Goal: Transaction & Acquisition: Purchase product/service

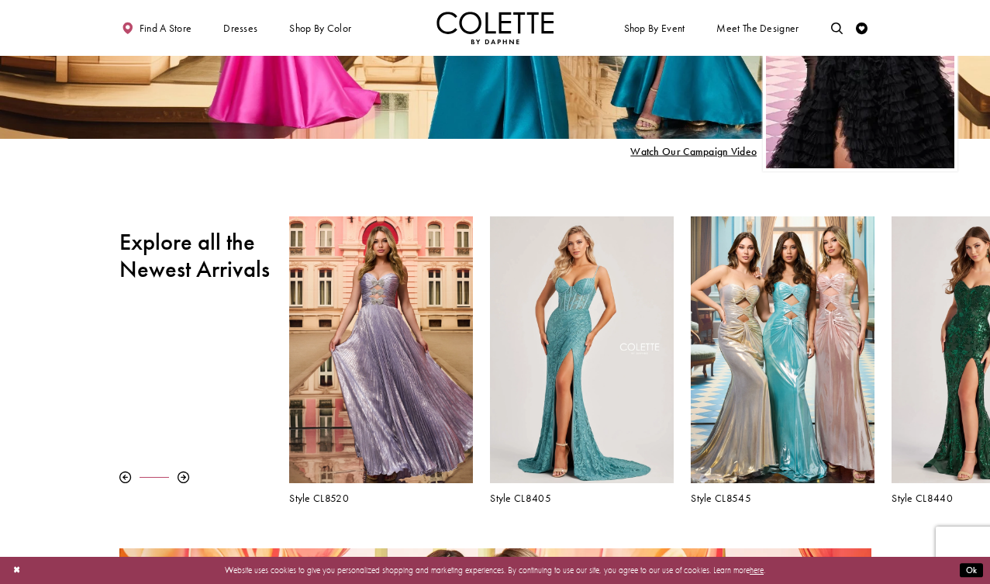
scroll to position [332, 0]
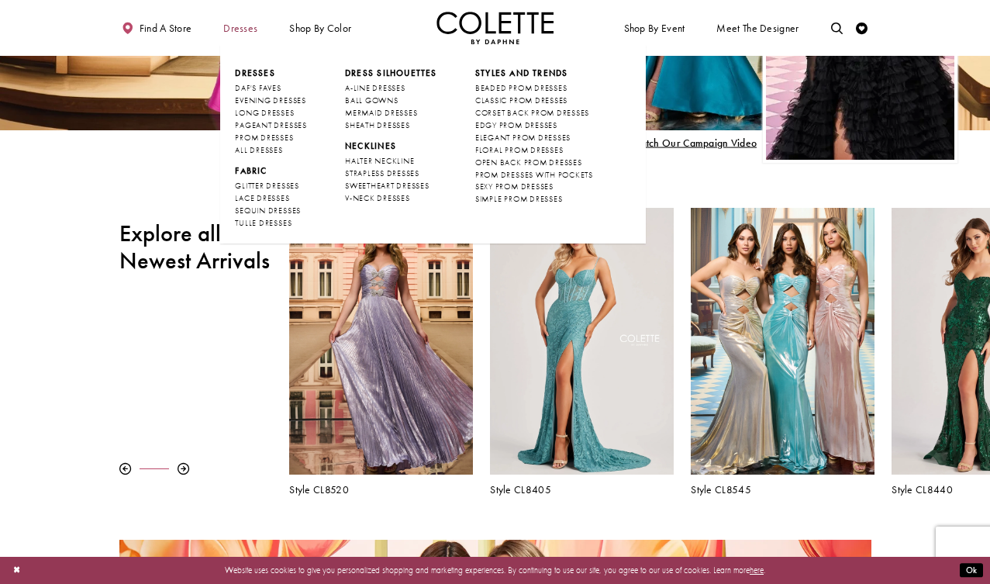
click at [245, 30] on span "Dresses" at bounding box center [240, 28] width 34 height 12
click at [263, 154] on span "ALL DRESSES" at bounding box center [258, 150] width 47 height 10
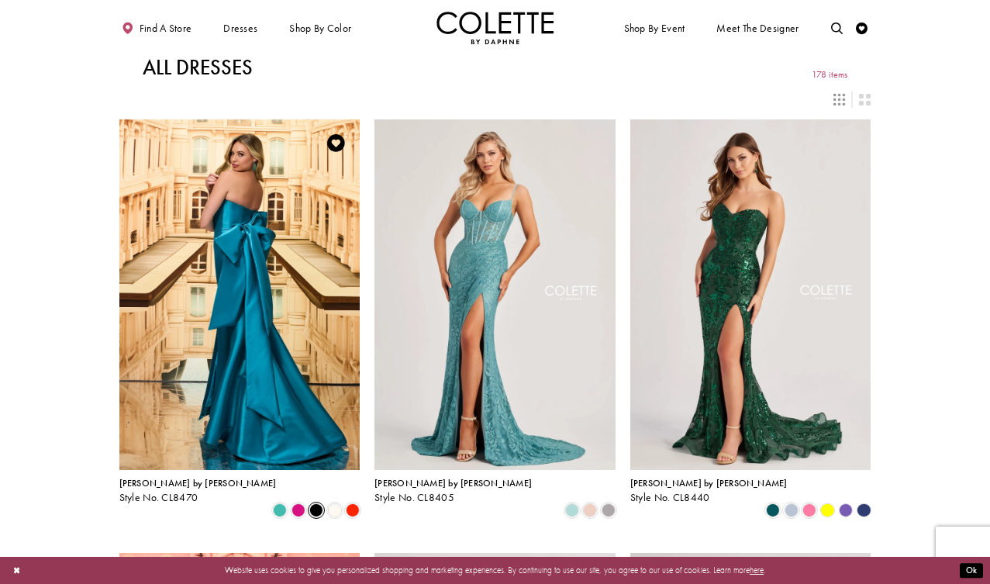
click at [321, 503] on span "Product List" at bounding box center [316, 510] width 14 height 14
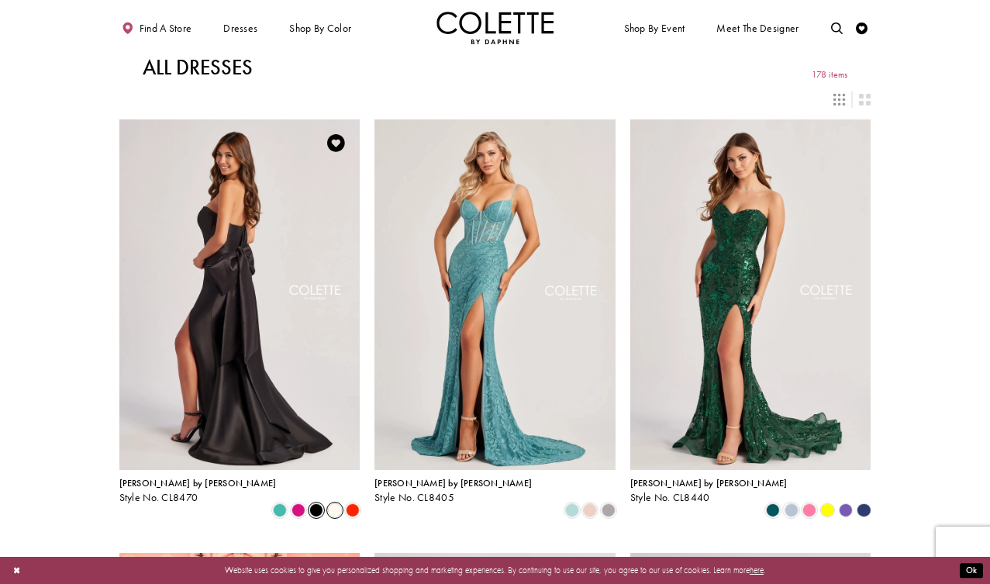
click at [337, 503] on span "Product List" at bounding box center [335, 510] width 14 height 14
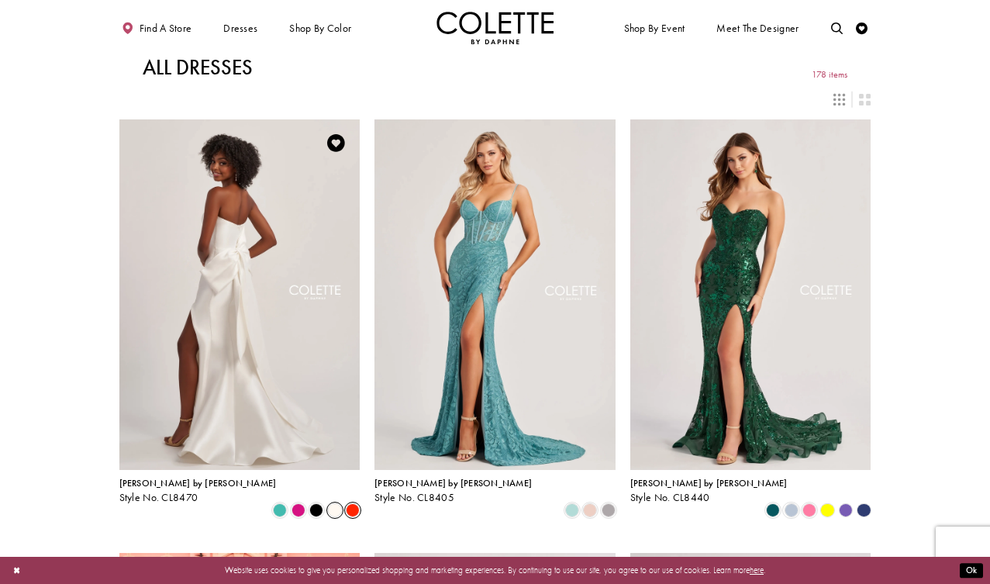
click at [350, 503] on span "Product List" at bounding box center [353, 510] width 14 height 14
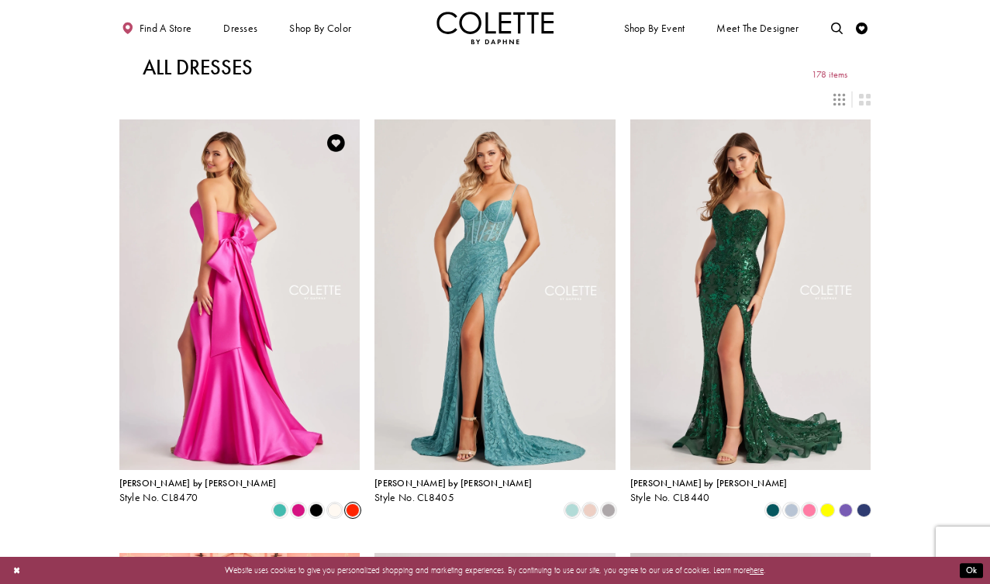
click at [290, 383] on img "Visit Colette by Daphne Style No. CL8470 Page" at bounding box center [239, 294] width 241 height 350
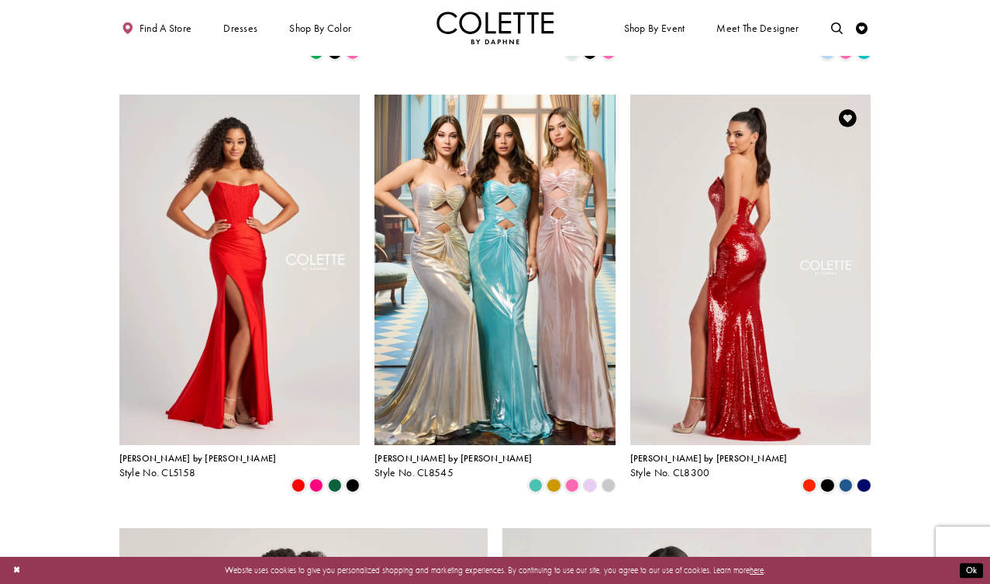
scroll to position [1326, 0]
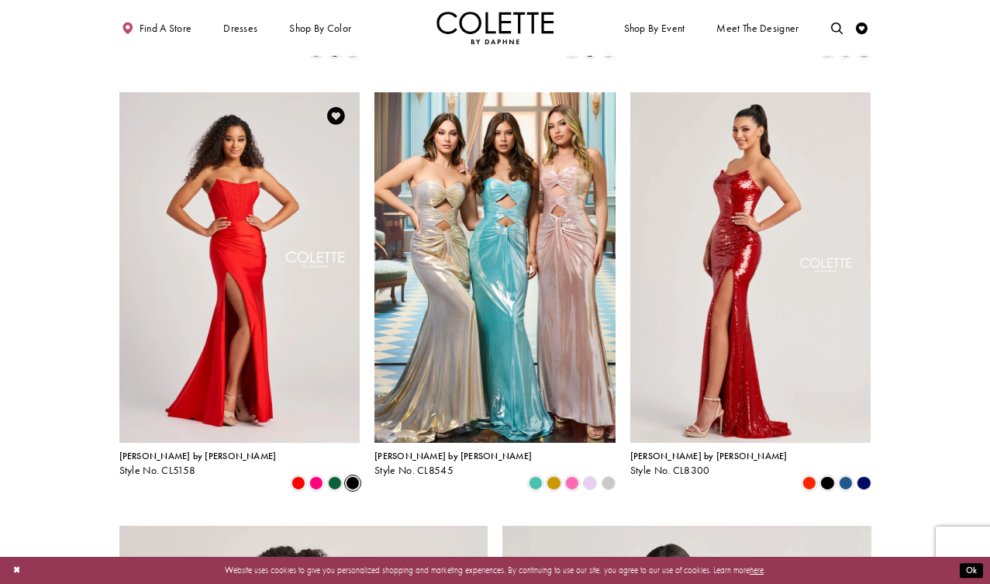
click at [353, 476] on span "Product List" at bounding box center [353, 483] width 14 height 14
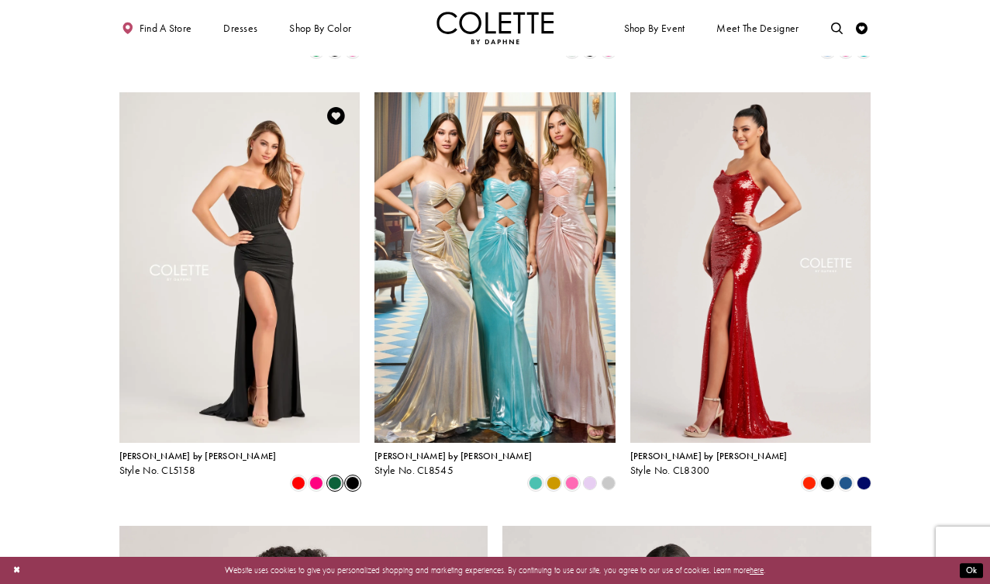
click at [337, 476] on span "Product List" at bounding box center [335, 483] width 14 height 14
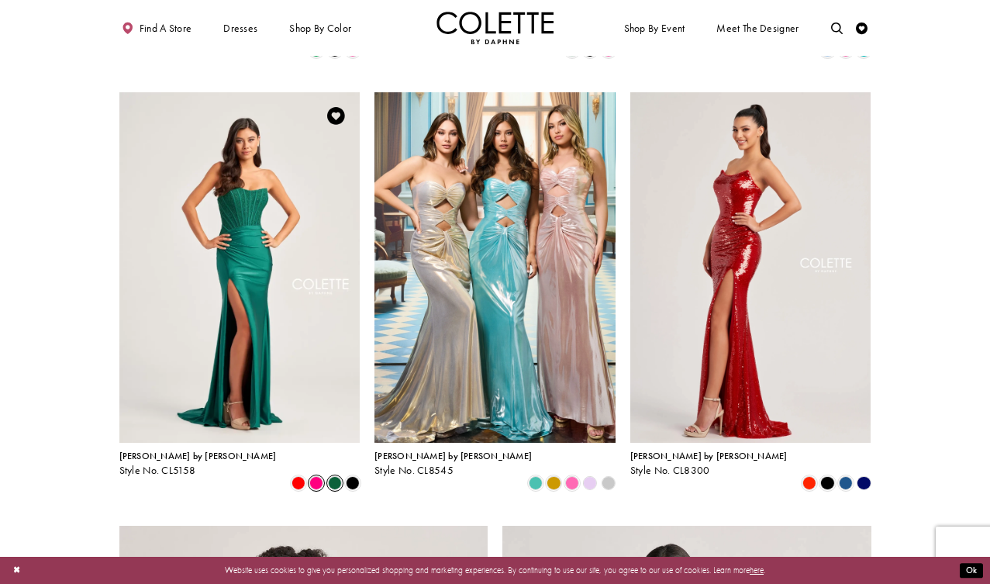
click at [317, 476] on span "Product List" at bounding box center [316, 483] width 14 height 14
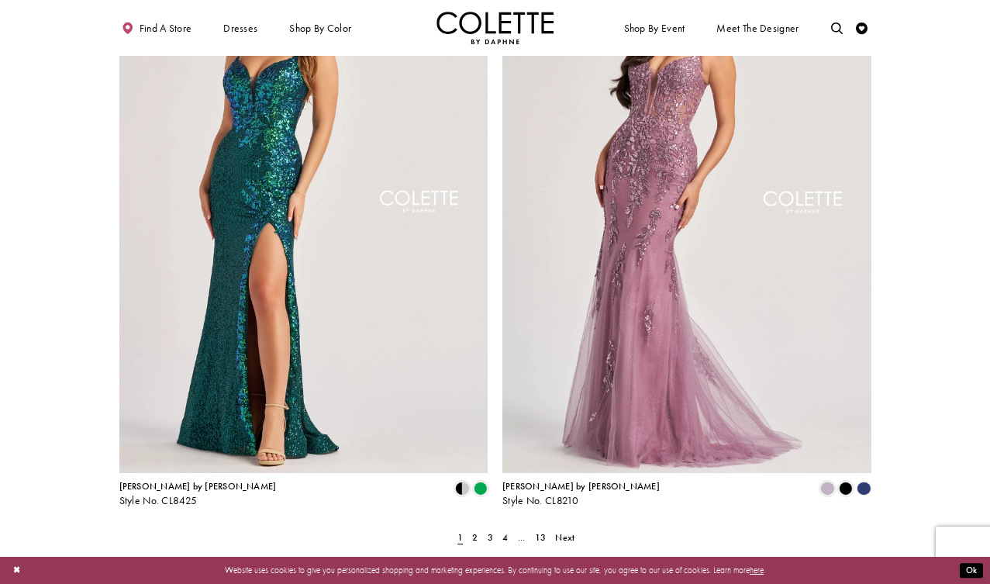
scroll to position [1917, 0]
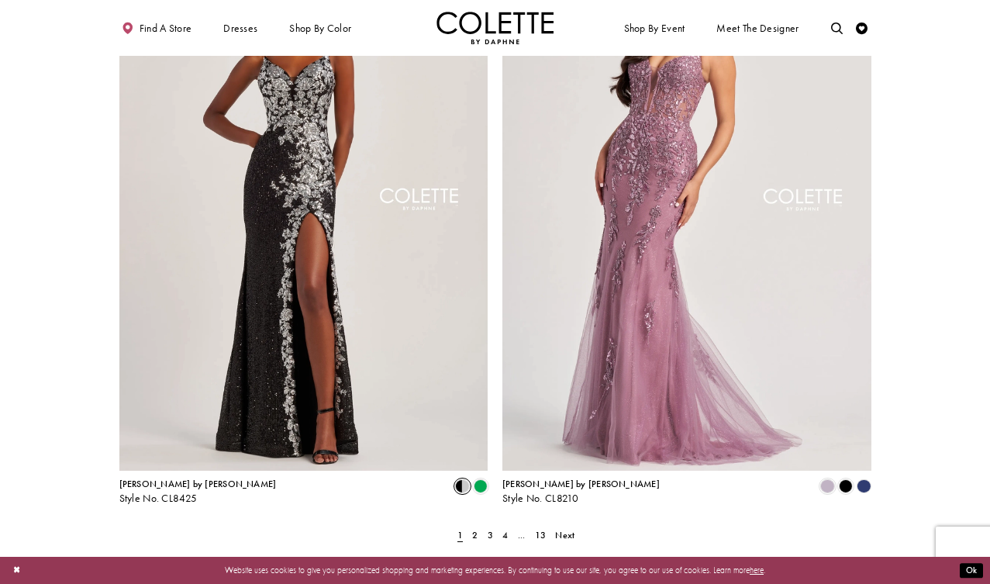
click at [464, 479] on span "Product List" at bounding box center [462, 486] width 14 height 14
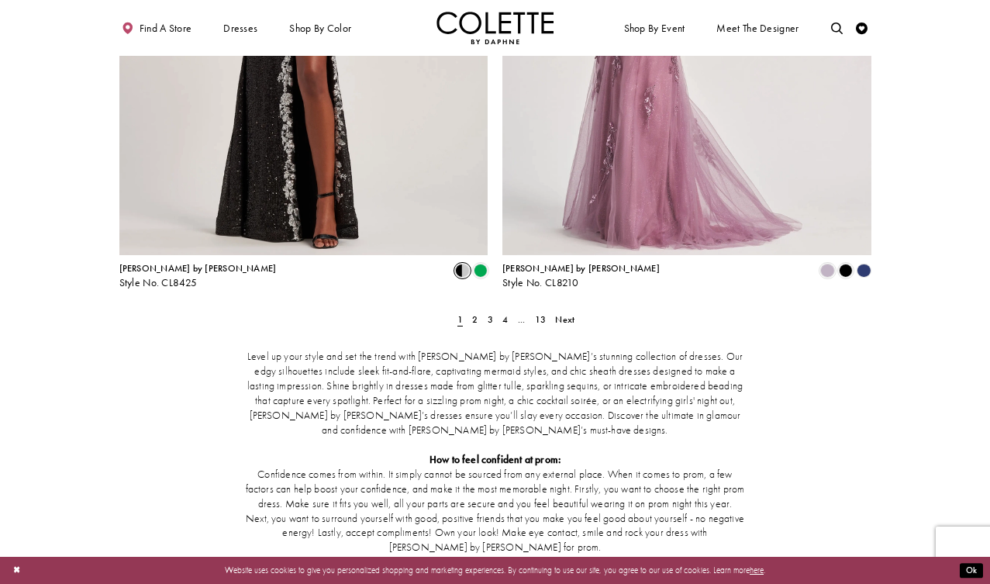
scroll to position [2127, 0]
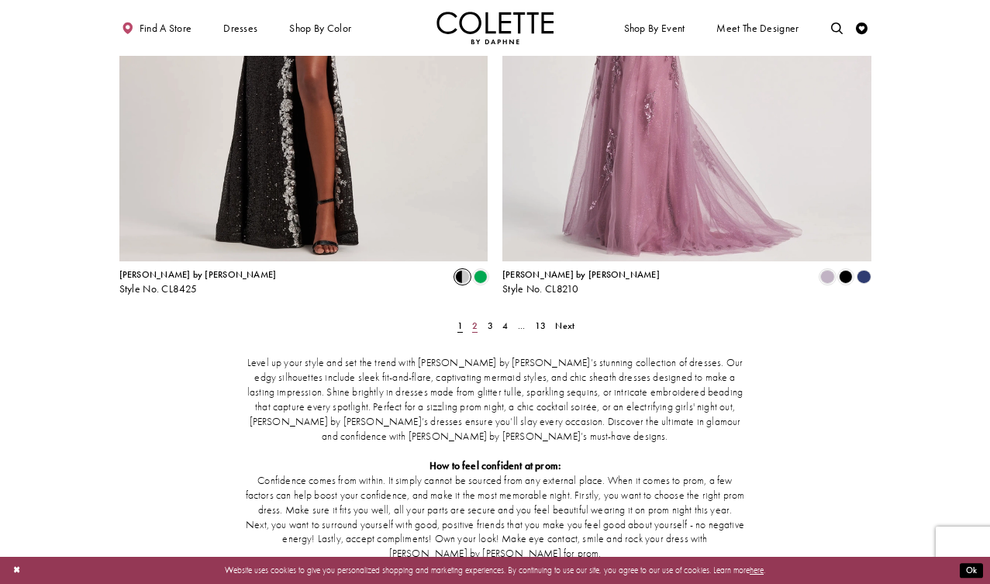
click at [476, 319] on span "2" at bounding box center [474, 325] width 5 height 12
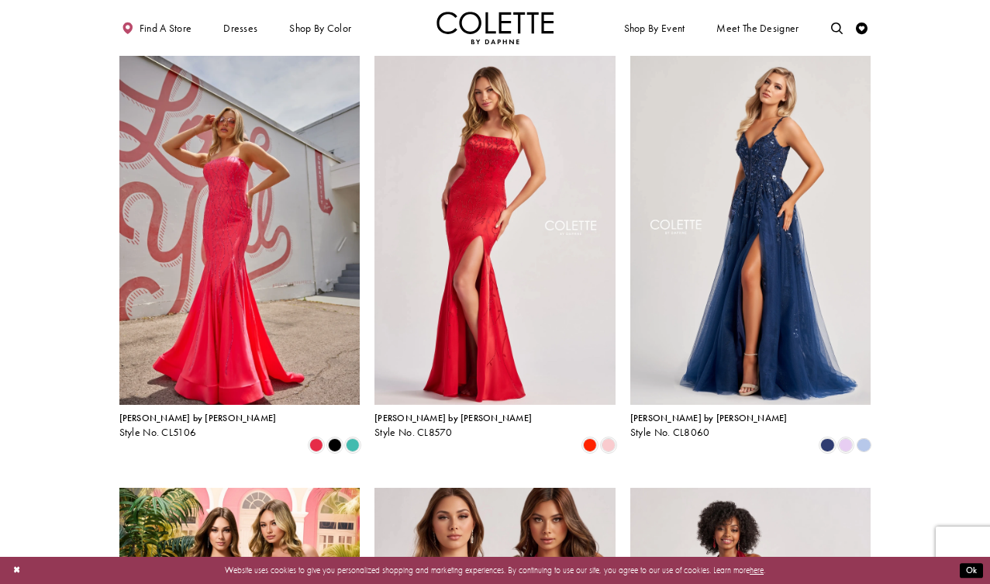
scroll to position [60, 0]
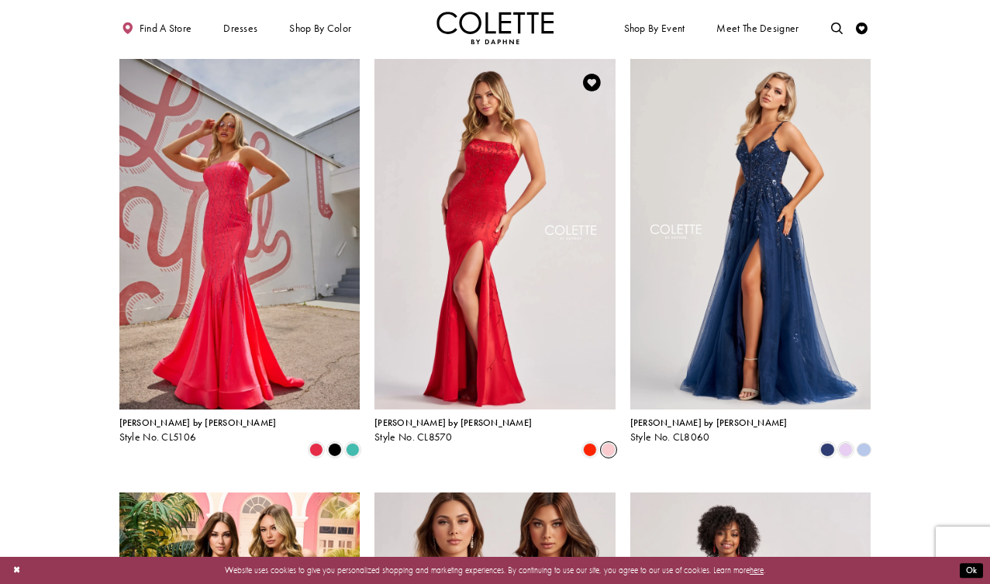
click at [612, 443] on span "Product List" at bounding box center [608, 450] width 14 height 14
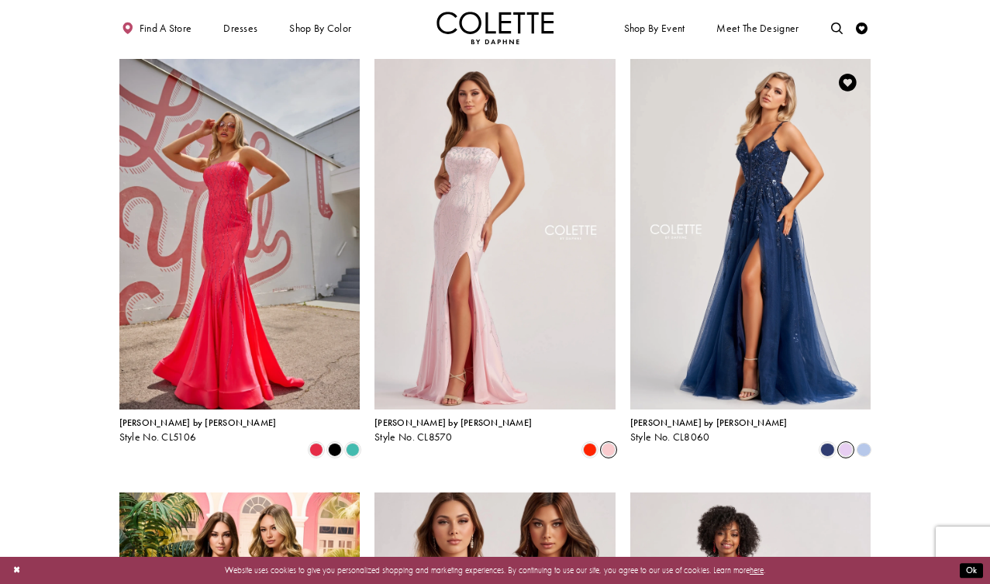
click at [842, 443] on span "Product List" at bounding box center [846, 450] width 14 height 14
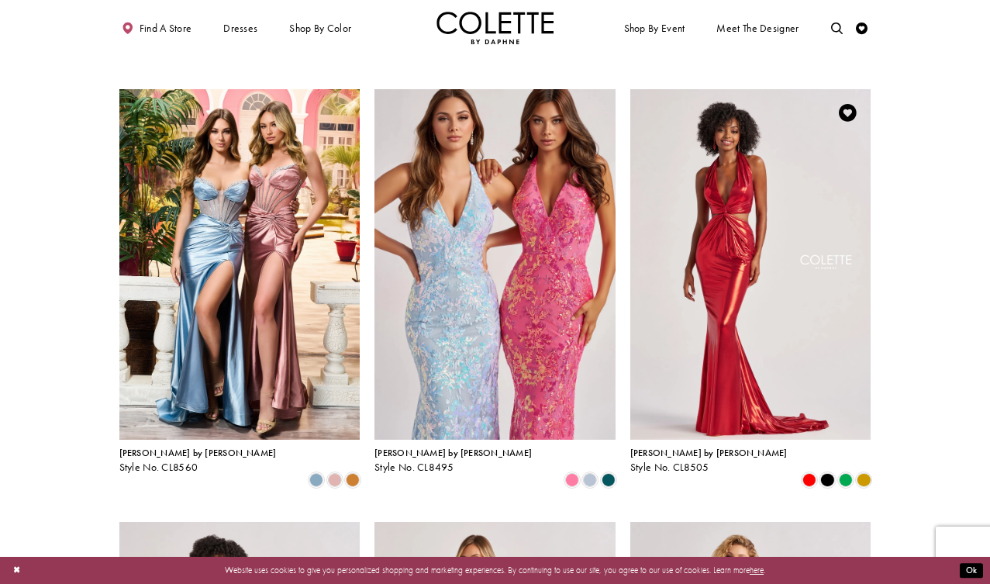
scroll to position [467, 0]
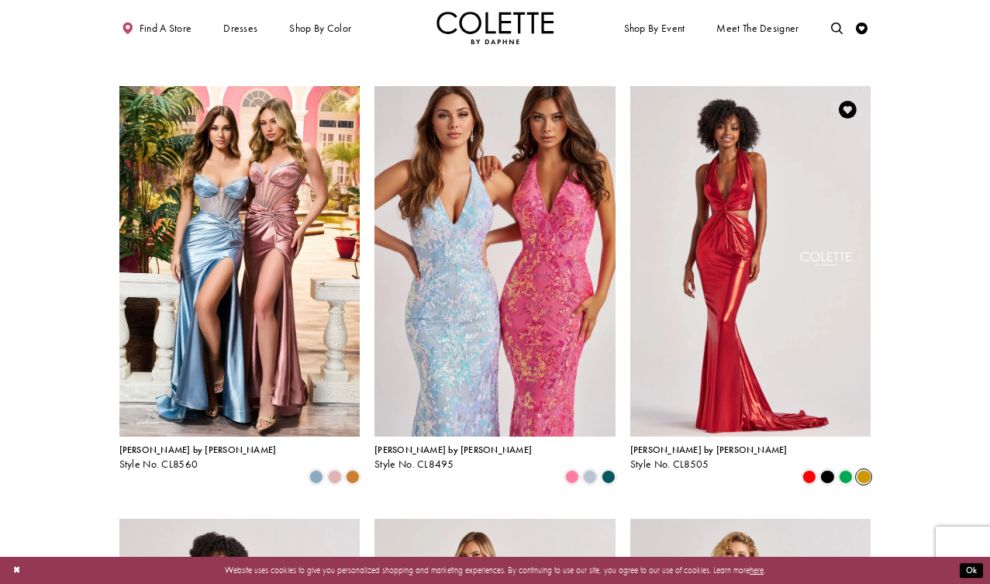
click at [866, 470] on span "Product List" at bounding box center [863, 477] width 14 height 14
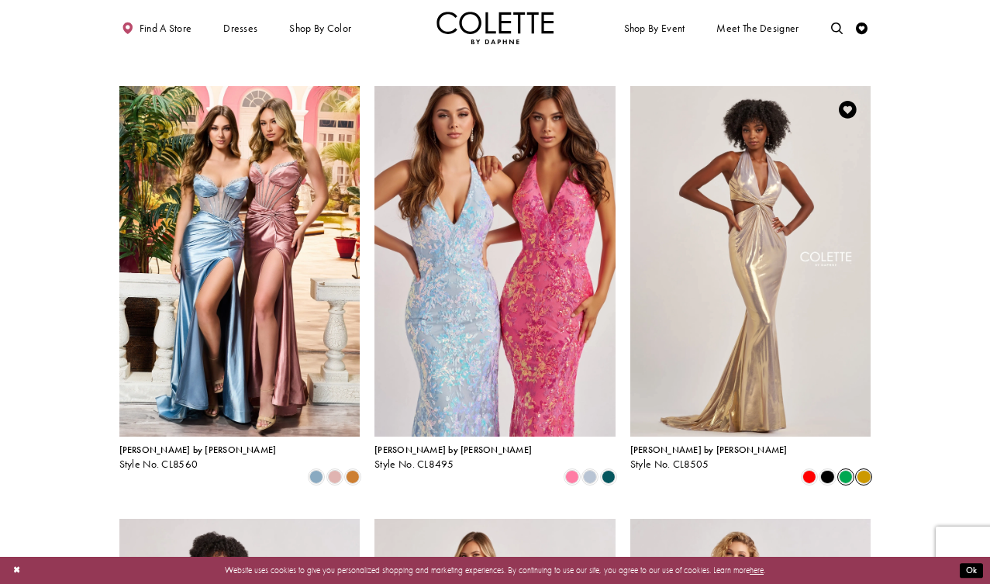
click at [843, 470] on span "Product List" at bounding box center [846, 477] width 14 height 14
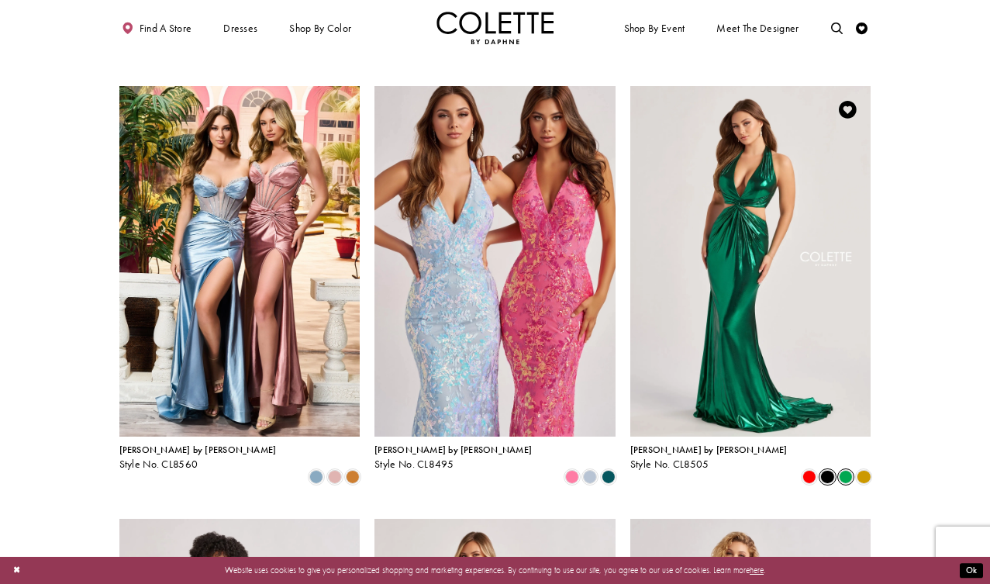
click at [824, 470] on span "Product List" at bounding box center [827, 477] width 14 height 14
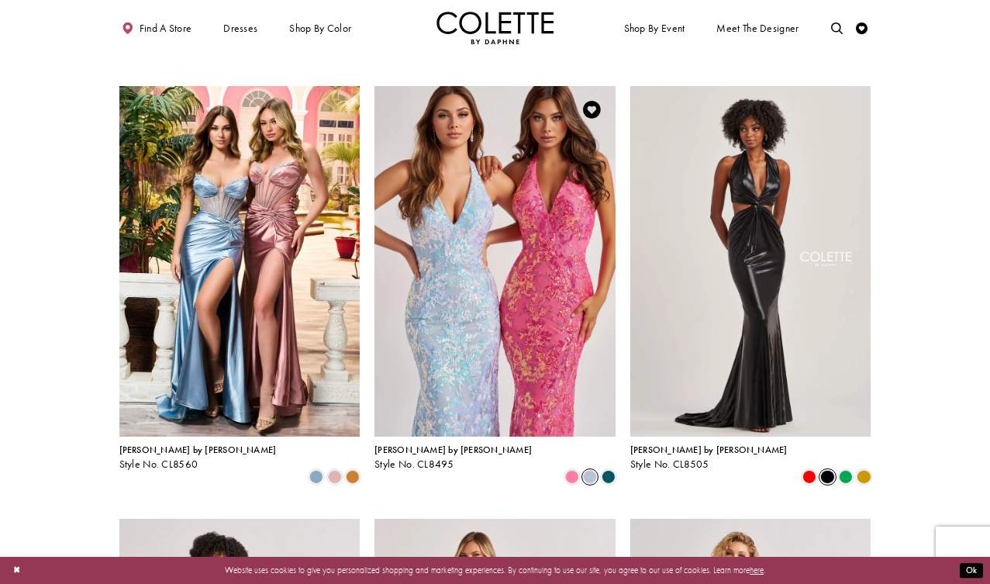
click at [590, 470] on span "Product List" at bounding box center [590, 477] width 14 height 14
click at [571, 470] on span "Product List" at bounding box center [572, 477] width 14 height 14
click at [611, 470] on span "Product List" at bounding box center [608, 477] width 14 height 14
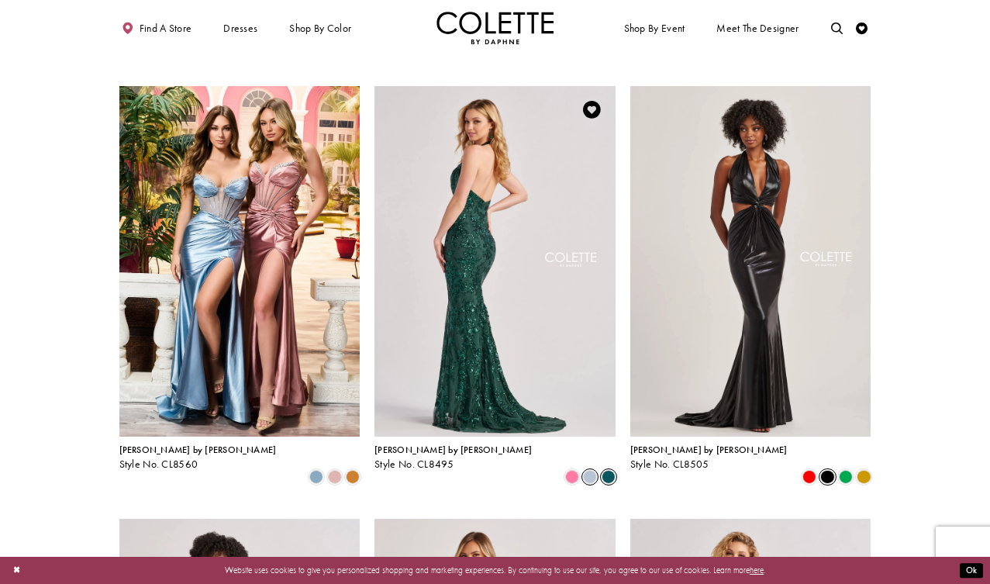
click at [587, 470] on span "Product List" at bounding box center [590, 477] width 14 height 14
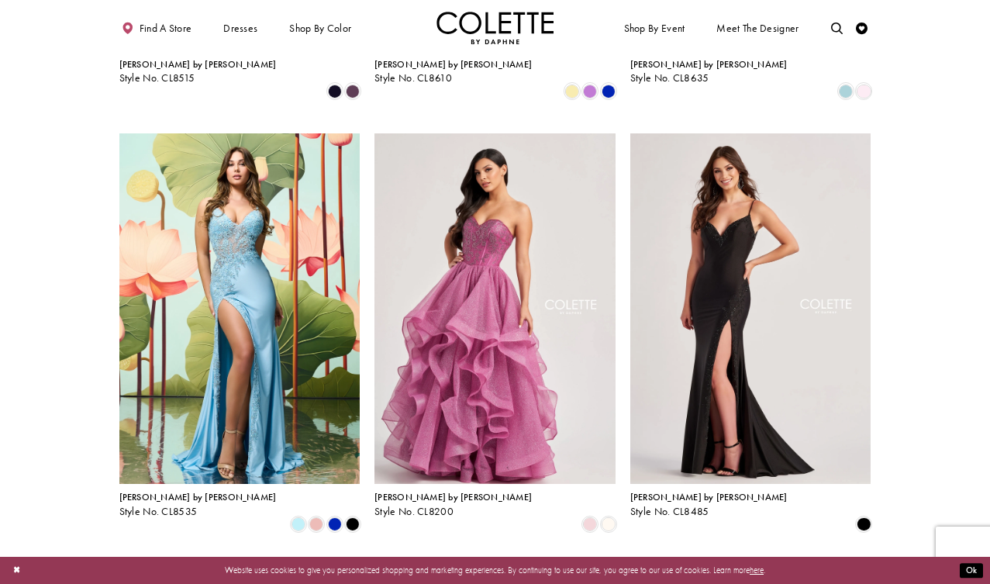
scroll to position [1291, 0]
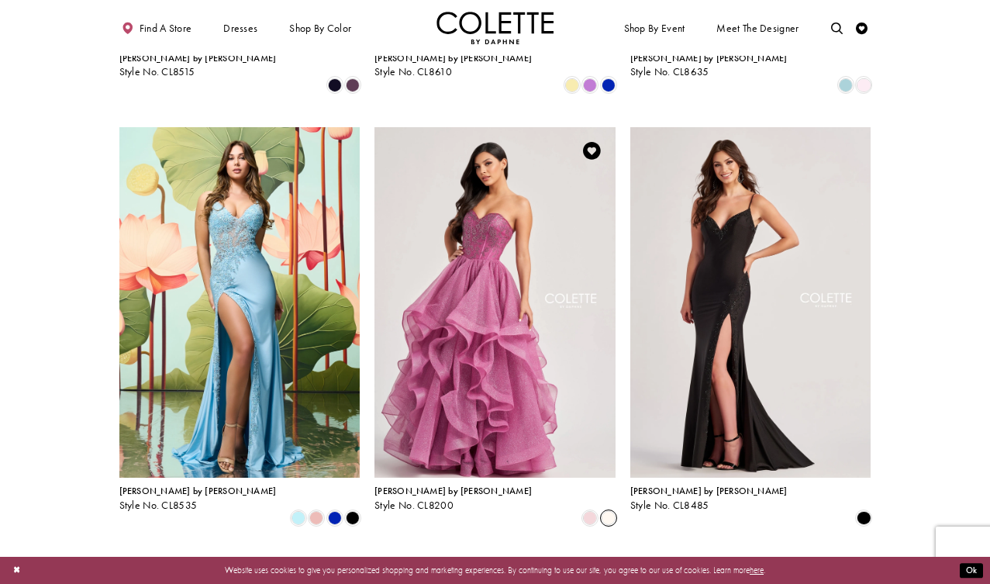
click at [609, 511] on span "Product List" at bounding box center [608, 518] width 14 height 14
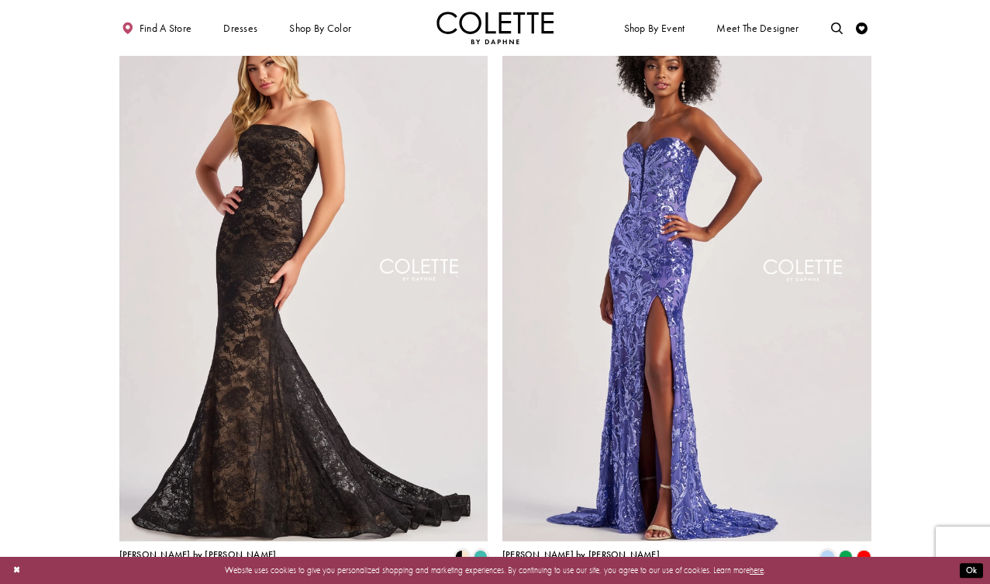
scroll to position [1864, 0]
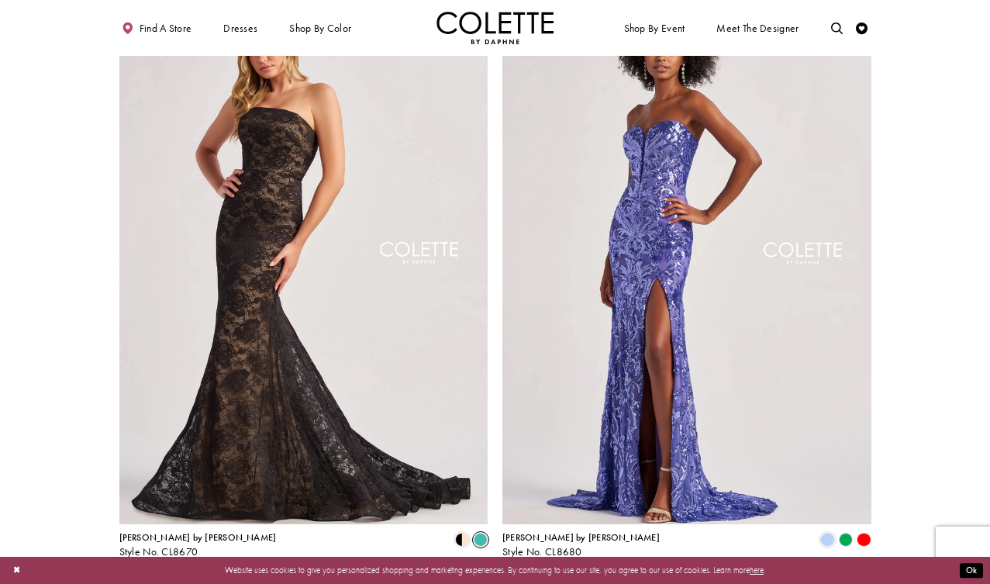
click at [481, 532] on span "Product List" at bounding box center [481, 539] width 14 height 14
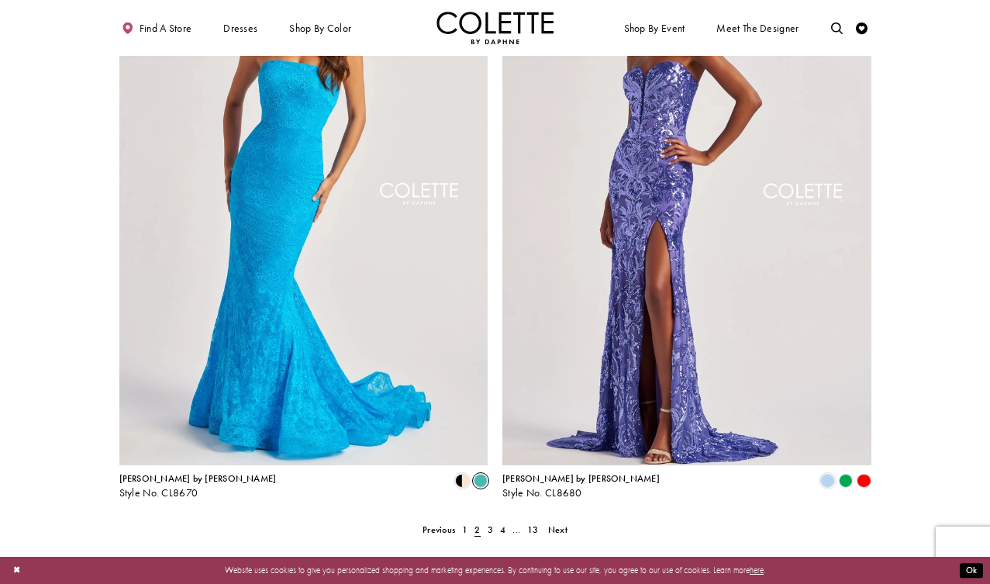
scroll to position [1927, 0]
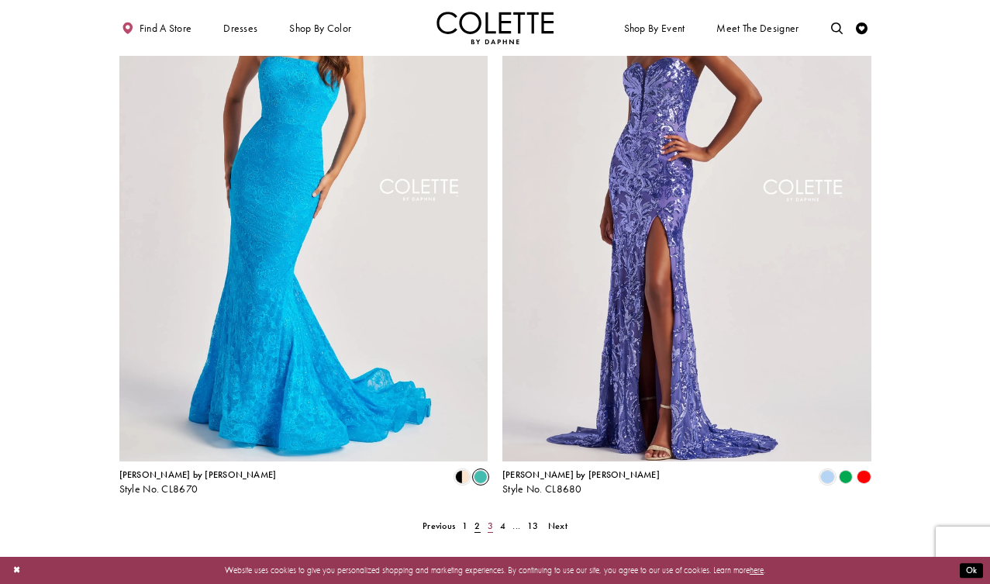
click at [492, 519] on span "3" at bounding box center [490, 525] width 5 height 12
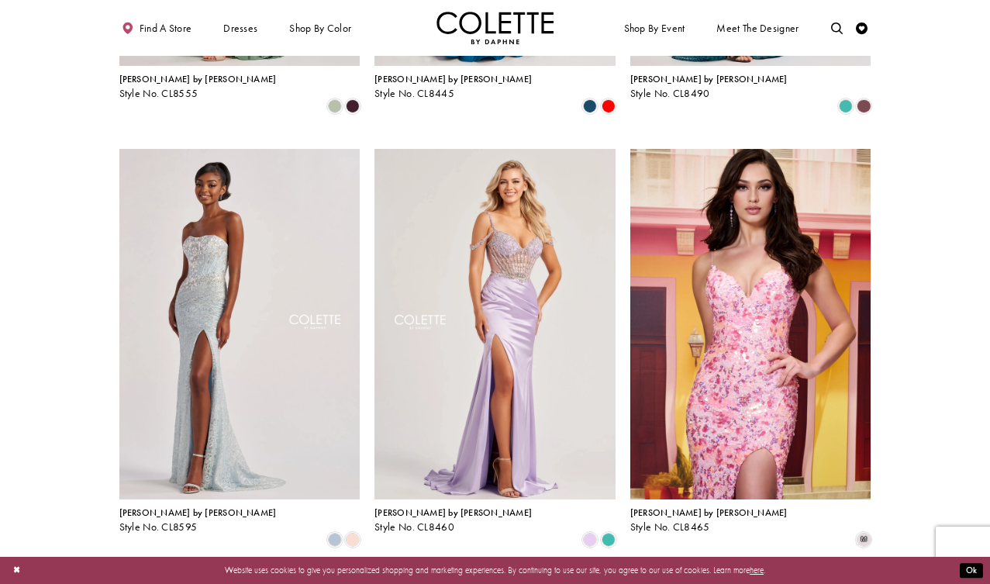
scroll to position [417, 0]
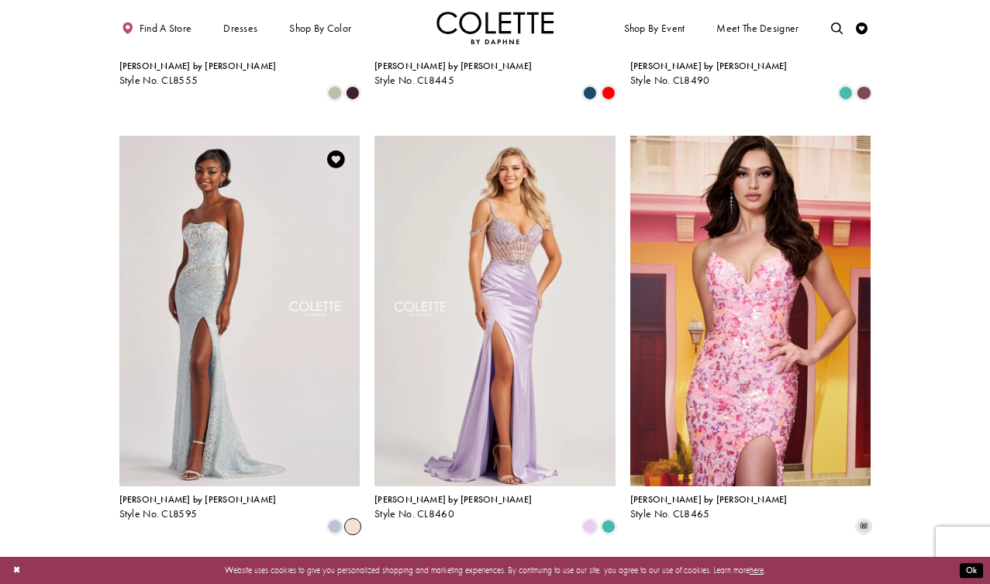
click at [356, 519] on span "Product List" at bounding box center [353, 526] width 14 height 14
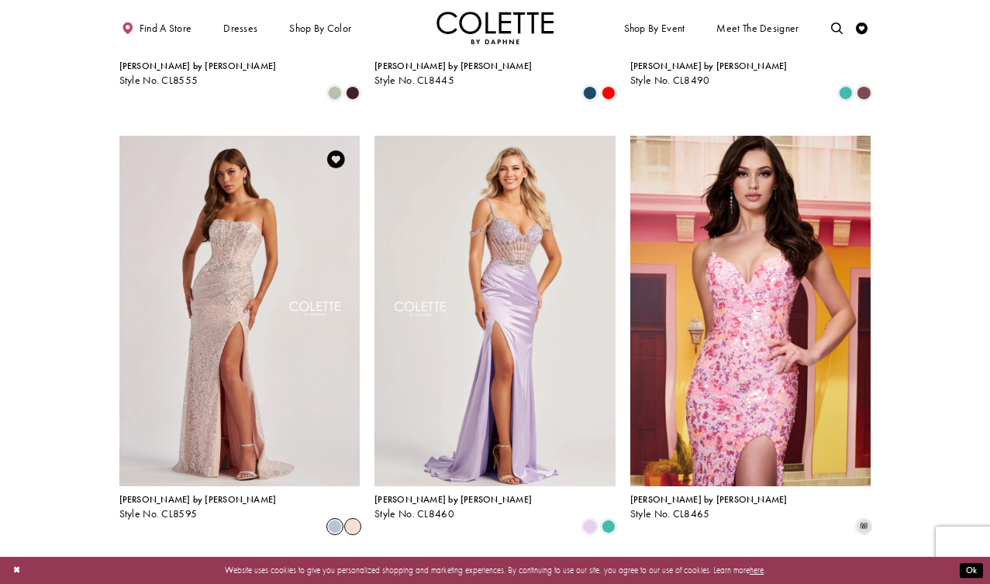
click at [339, 519] on span "Product List" at bounding box center [335, 526] width 14 height 14
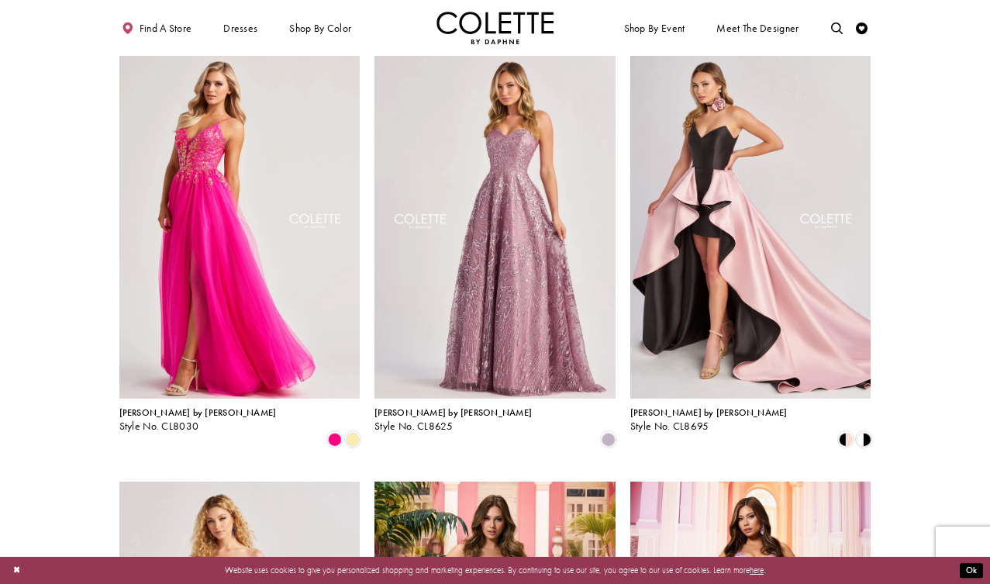
scroll to position [970, 0]
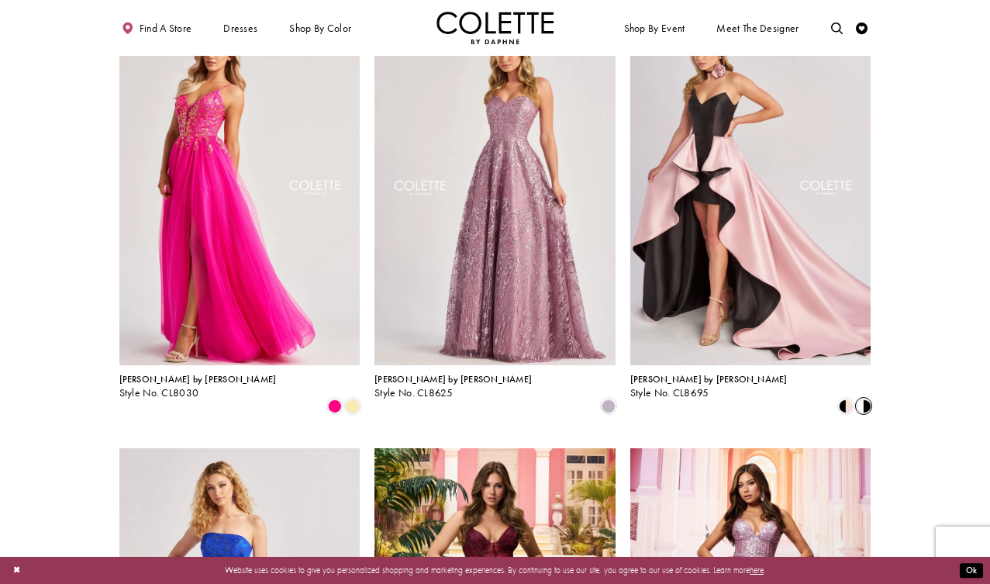
click at [866, 398] on span "Product List" at bounding box center [863, 405] width 14 height 14
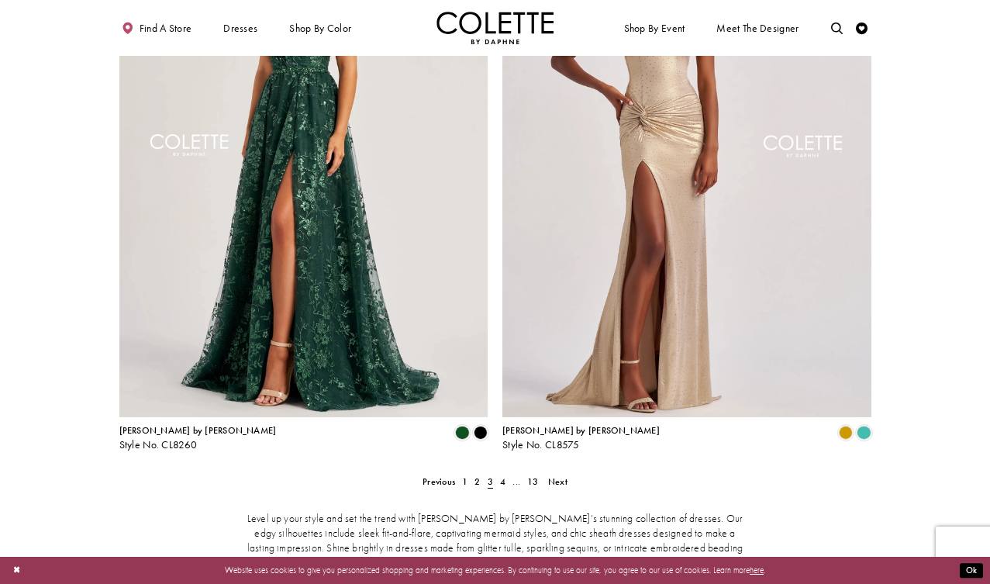
scroll to position [1973, 0]
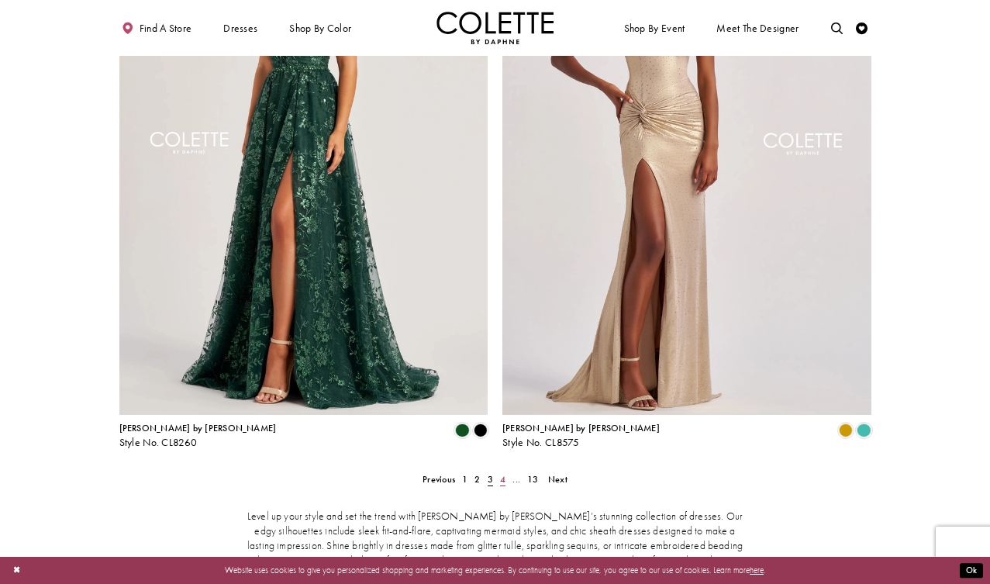
click at [504, 473] on span "4" at bounding box center [502, 479] width 5 height 12
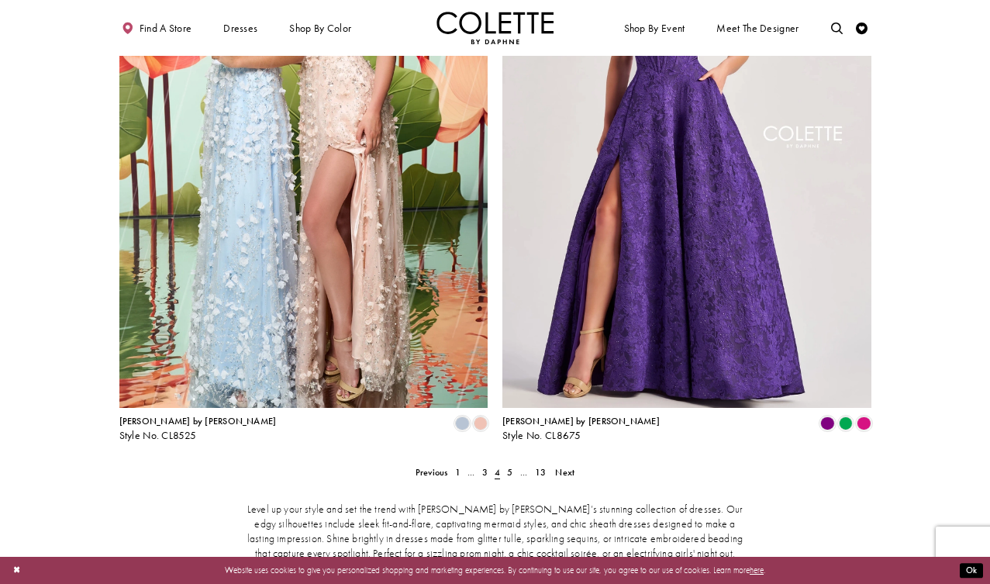
scroll to position [1974, 0]
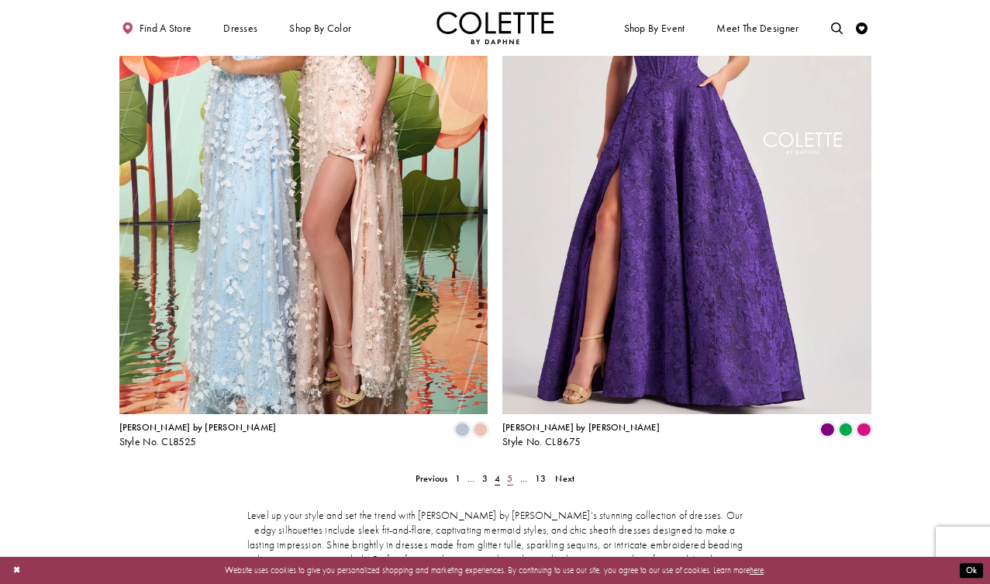
click at [509, 472] on span "5" at bounding box center [509, 478] width 5 height 12
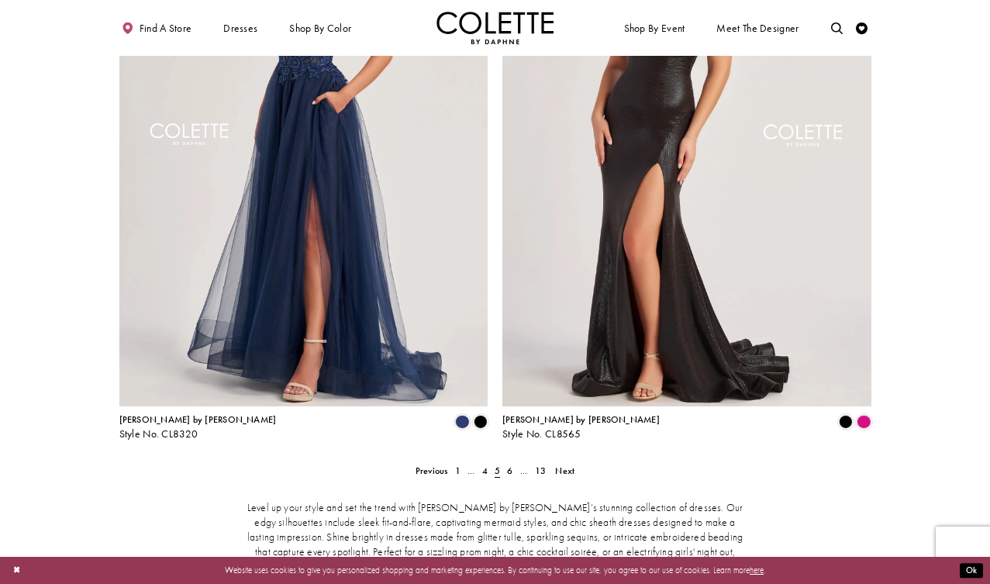
scroll to position [1967, 0]
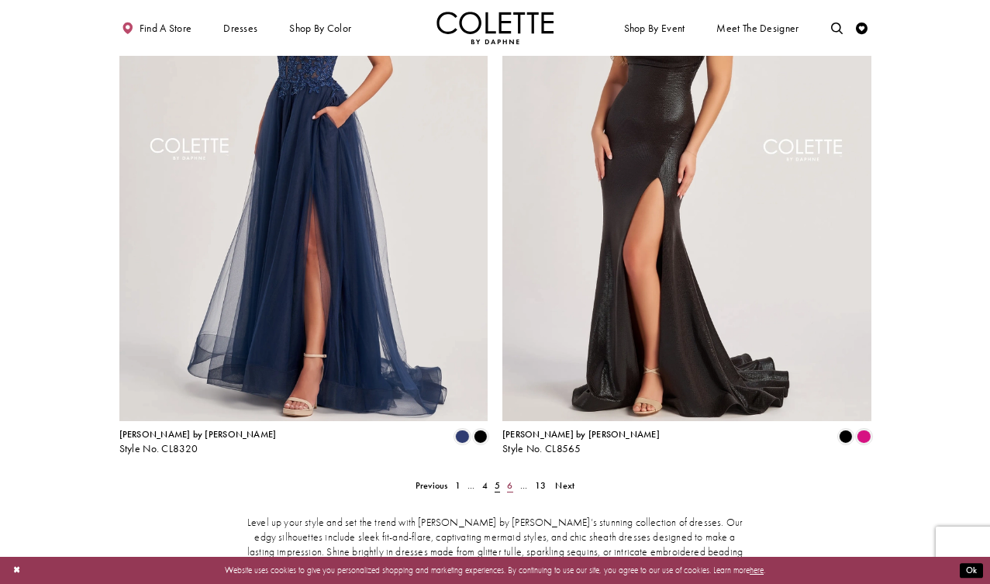
click at [508, 479] on span "6" at bounding box center [509, 485] width 5 height 12
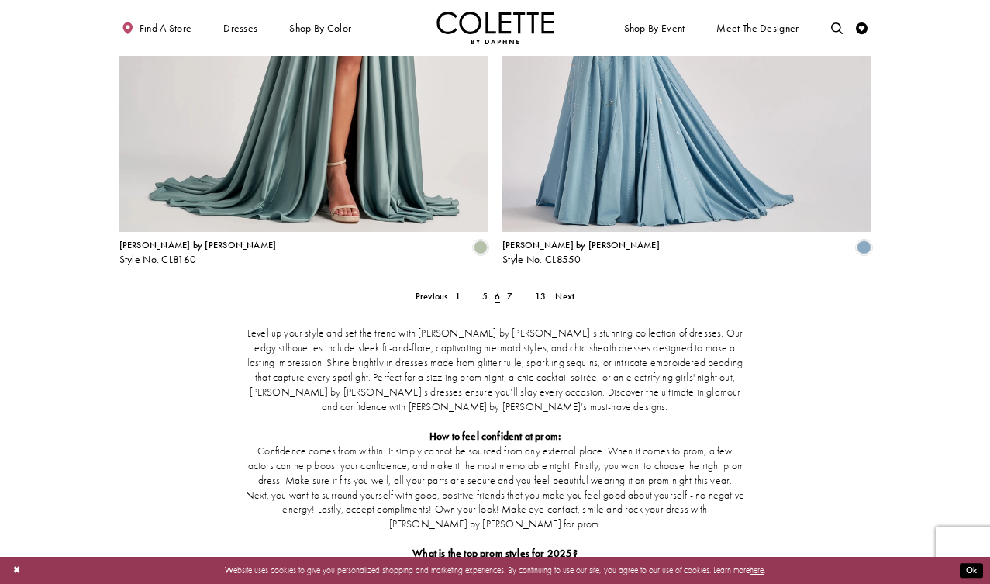
scroll to position [2141, 0]
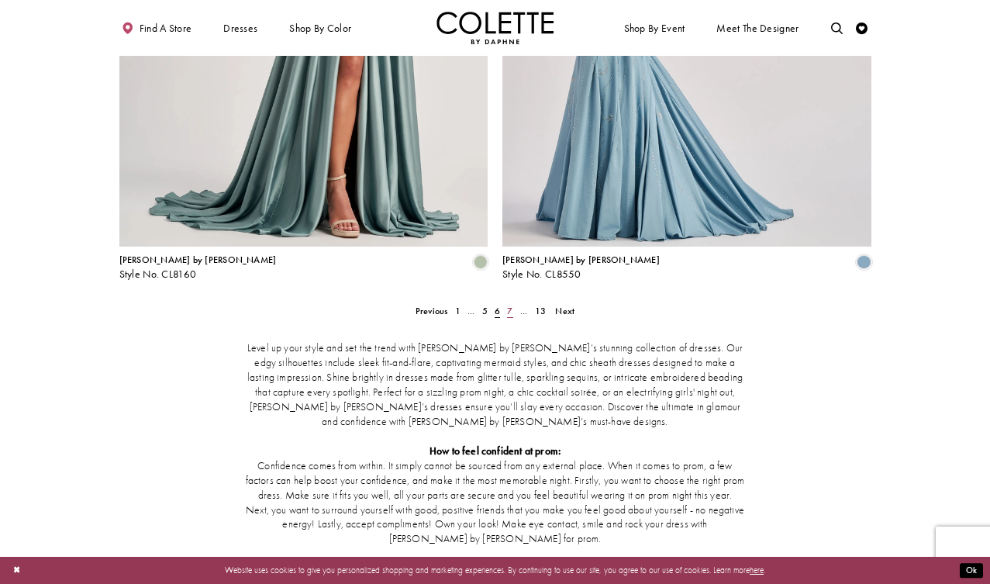
click at [510, 305] on span "7" at bounding box center [509, 311] width 5 height 12
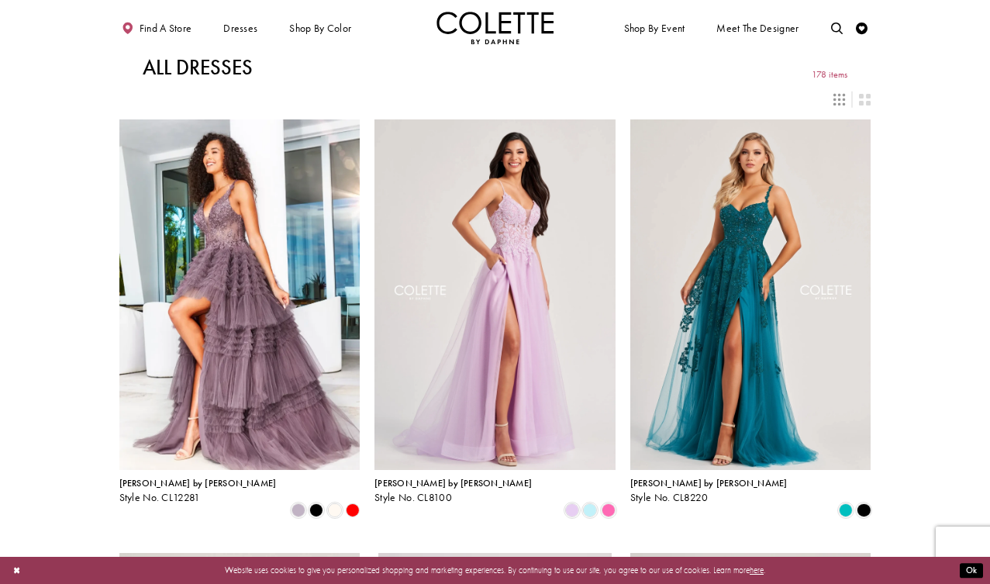
click at [501, 27] on img "Visit Home Page" at bounding box center [495, 28] width 118 height 33
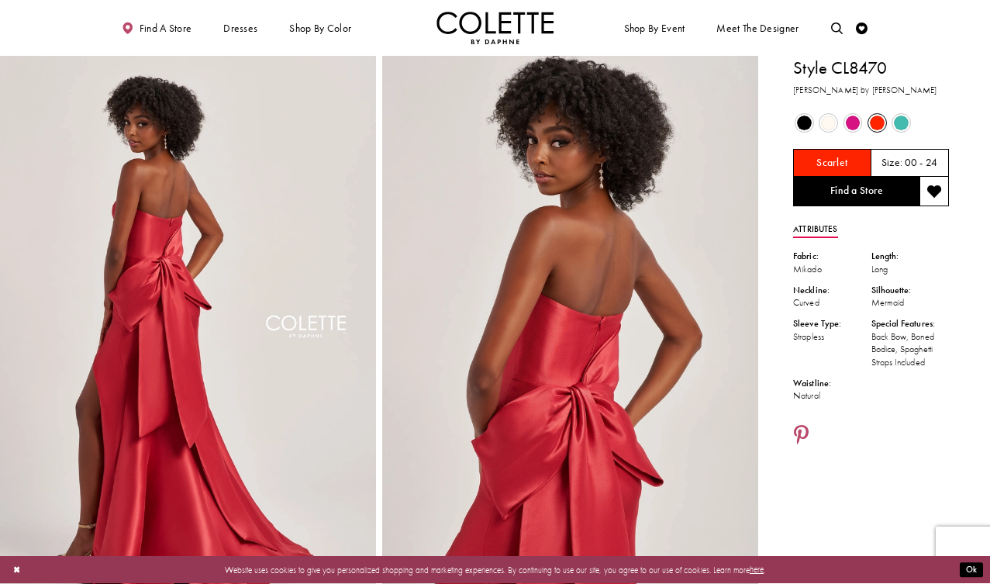
scroll to position [1100, 0]
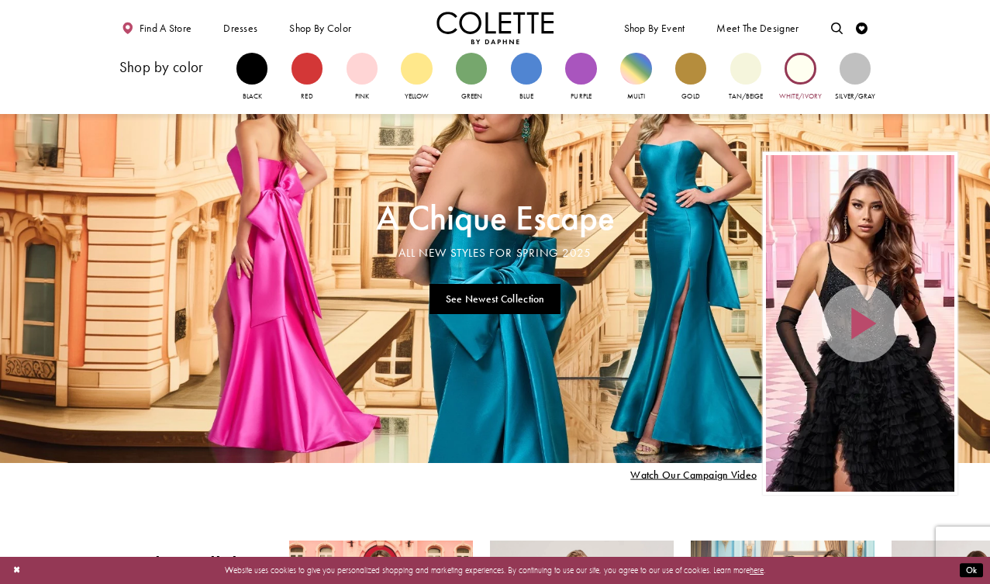
click at [803, 81] on div "Primary block" at bounding box center [799, 68] width 31 height 31
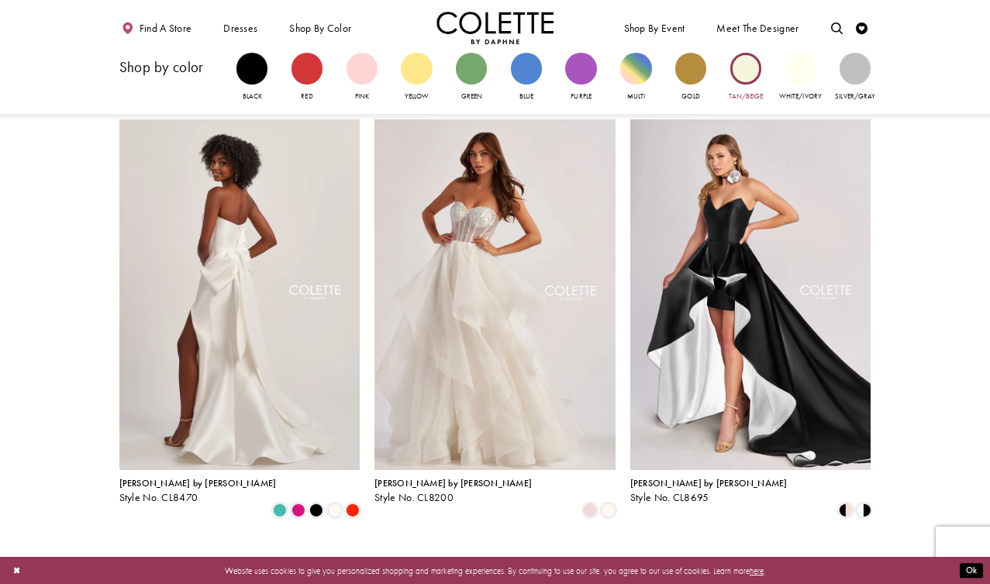
click at [747, 78] on div "Primary block" at bounding box center [745, 68] width 31 height 31
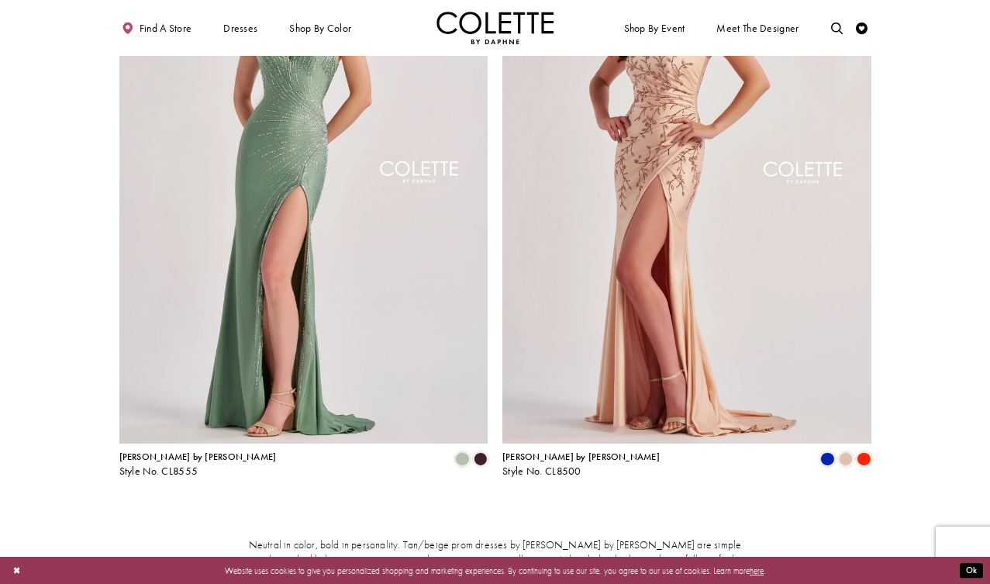
scroll to position [195, 0]
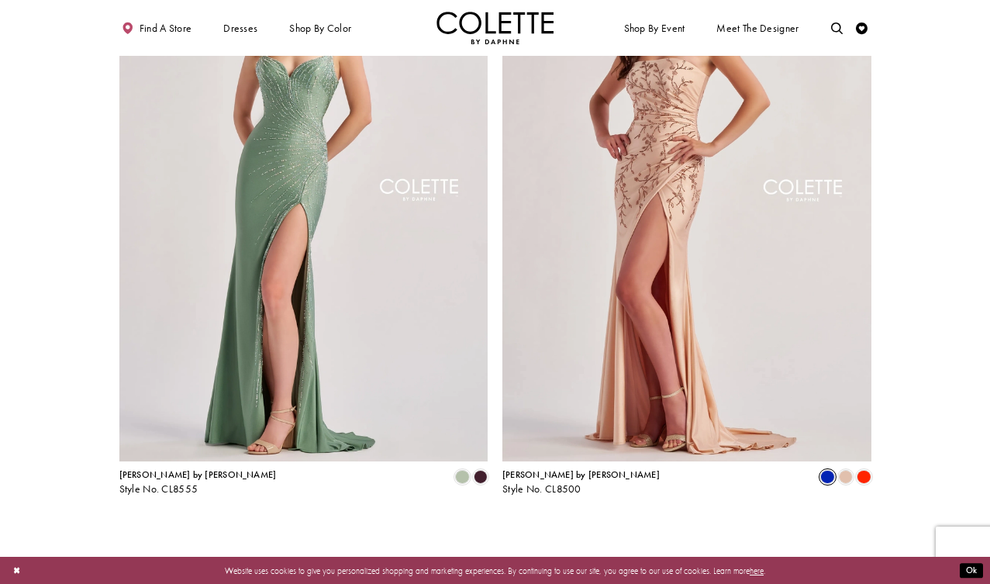
click at [827, 475] on span "Product List" at bounding box center [827, 477] width 14 height 14
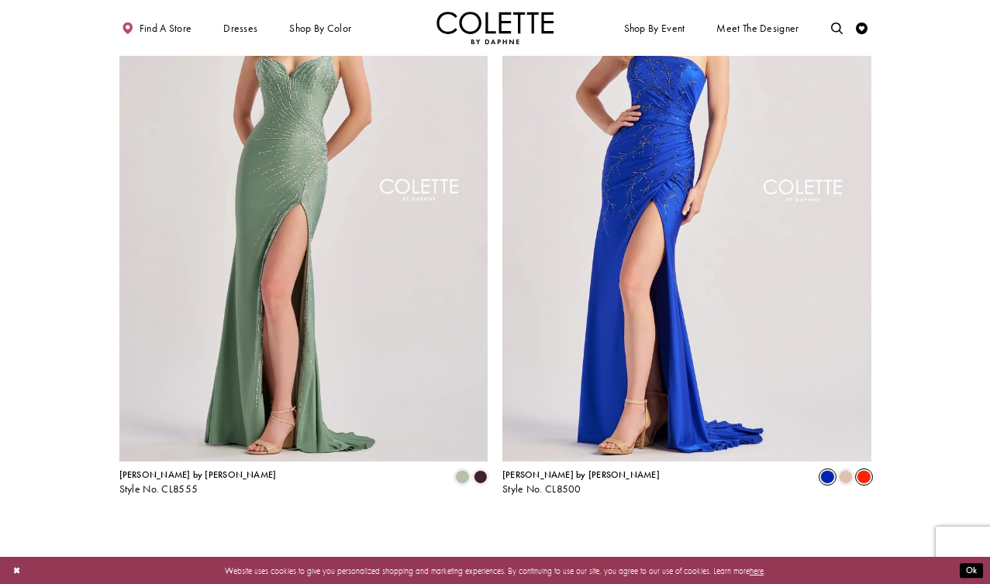
click at [859, 478] on span "Product List" at bounding box center [863, 477] width 14 height 14
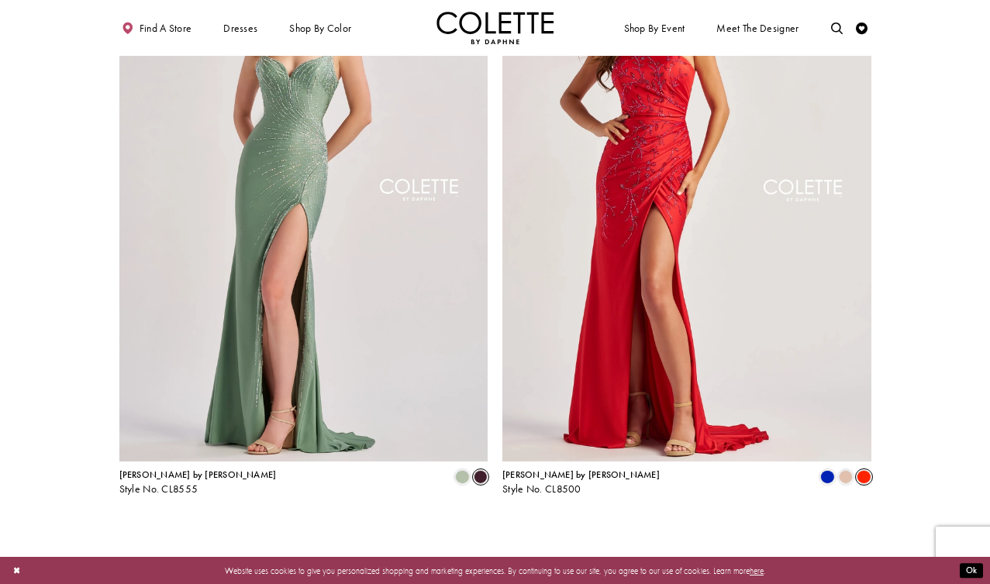
click at [481, 475] on span "Product List" at bounding box center [481, 477] width 14 height 14
